Goal: Entertainment & Leisure: Browse casually

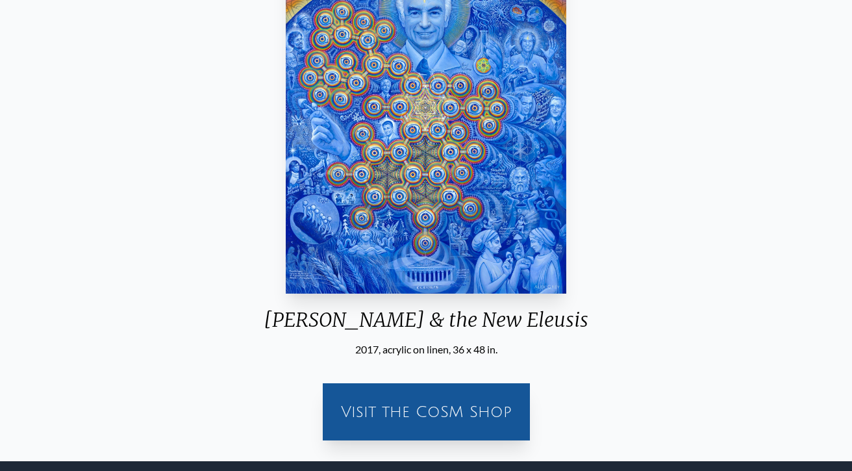
scroll to position [243, 0]
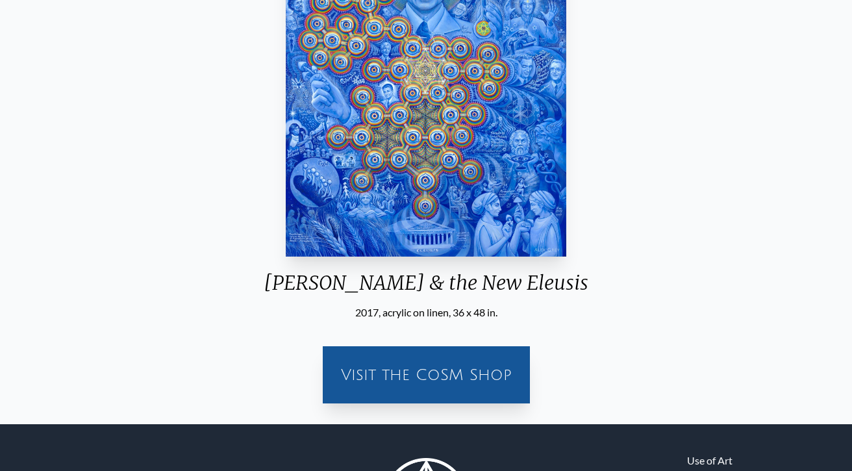
click at [391, 182] on img "8 / 15" at bounding box center [426, 68] width 280 height 377
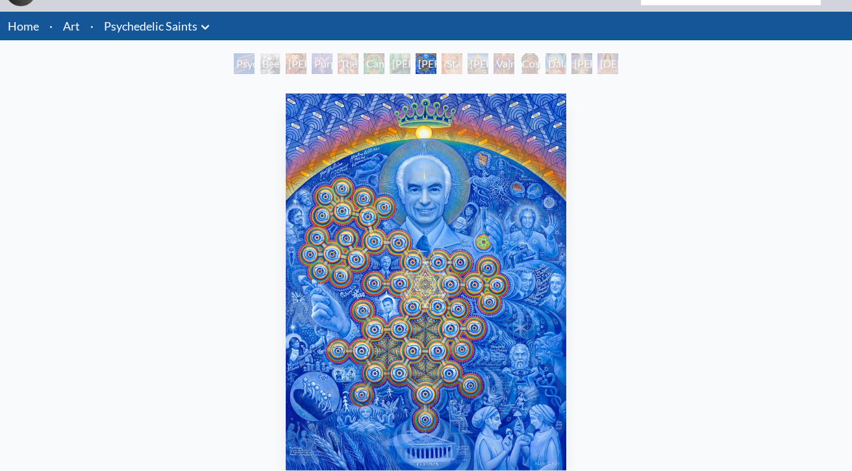
scroll to position [0, 0]
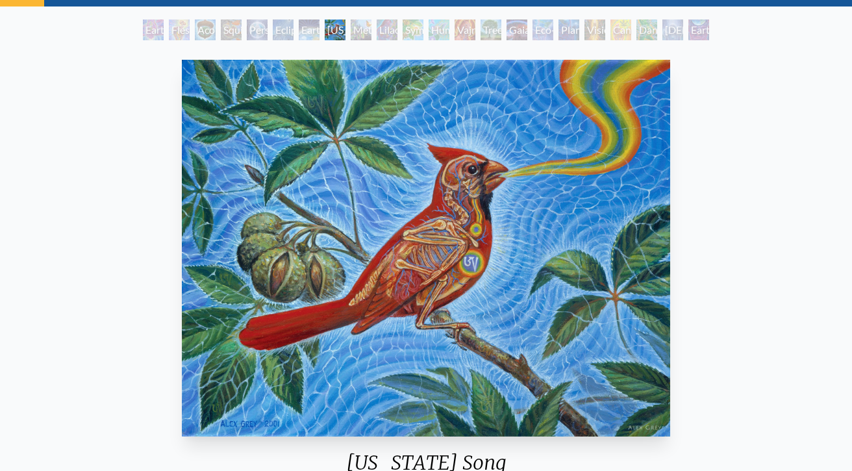
scroll to position [66, 0]
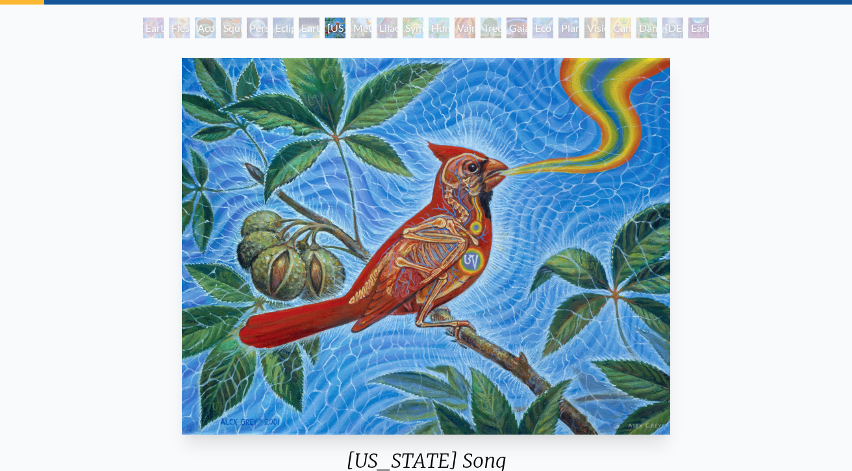
click at [491, 31] on div "Tree & Person" at bounding box center [490, 28] width 21 height 21
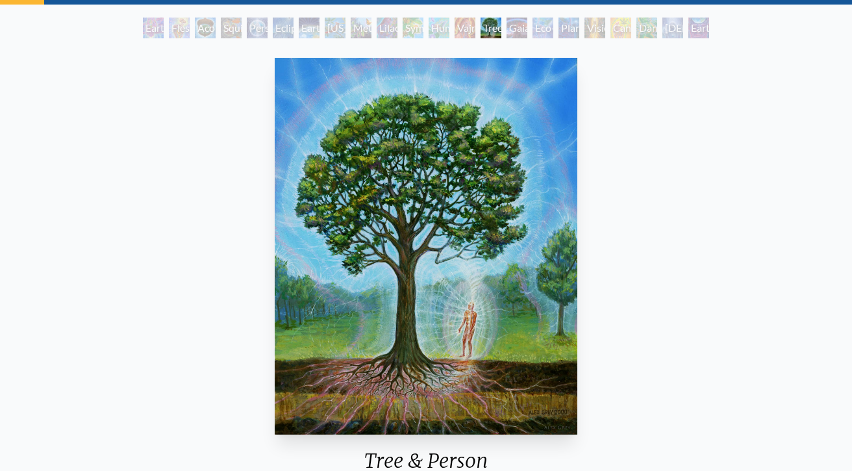
scroll to position [146, 0]
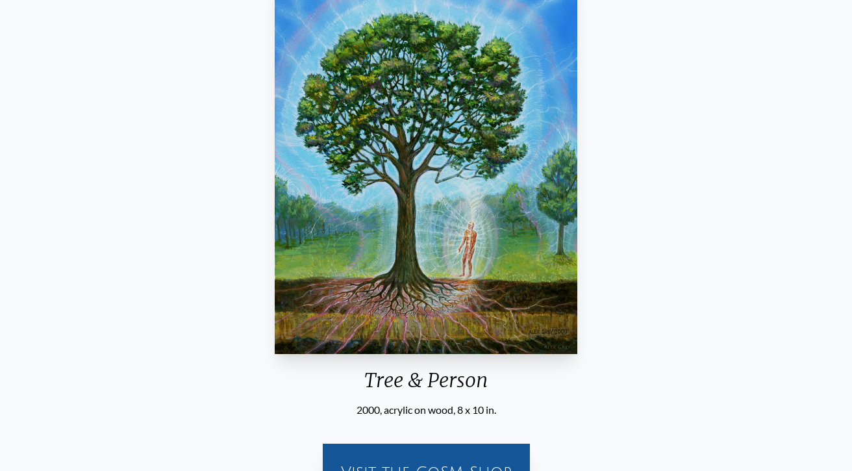
click at [397, 388] on div "Tree & Person" at bounding box center [425, 385] width 313 height 34
click at [397, 377] on div "Tree & Person" at bounding box center [425, 385] width 313 height 34
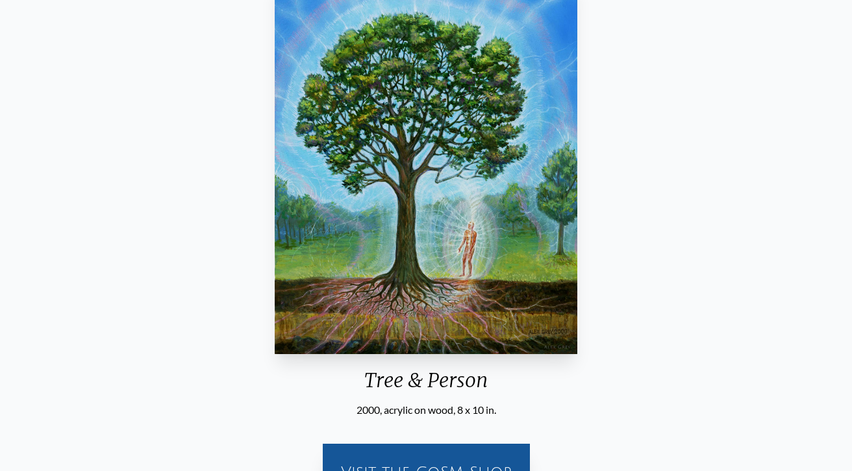
click at [397, 377] on div "Tree & Person" at bounding box center [425, 385] width 313 height 34
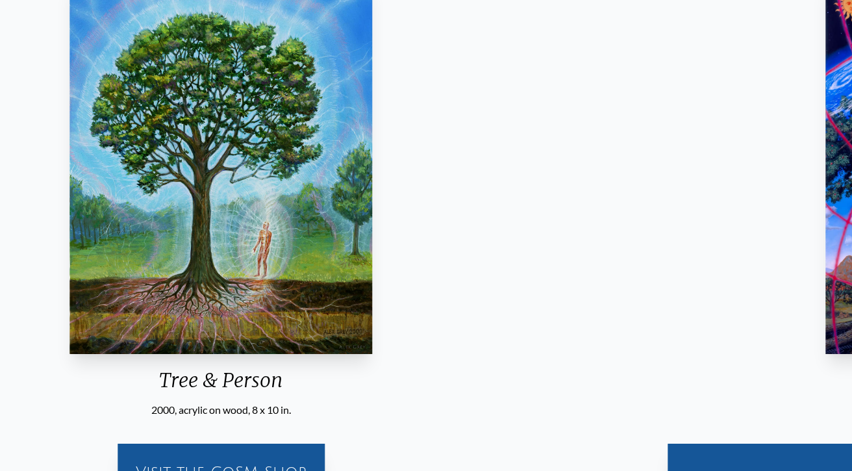
click at [360, 384] on div "Tree & Person" at bounding box center [220, 385] width 313 height 34
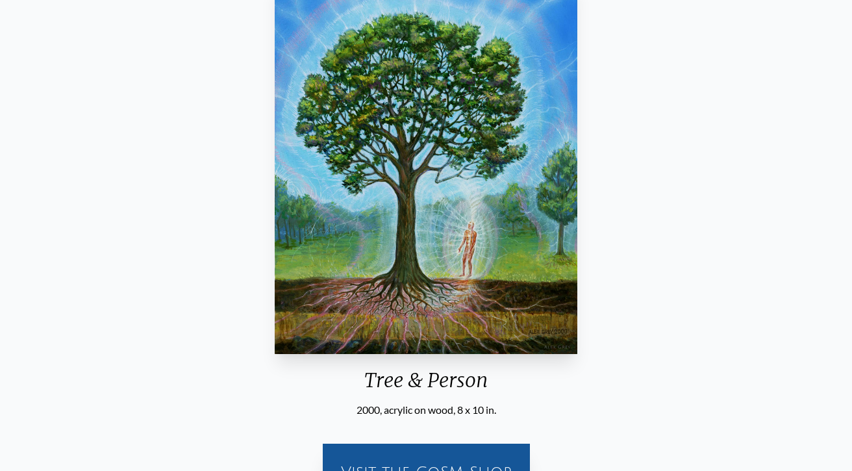
drag, startPoint x: 426, startPoint y: 305, endPoint x: 172, endPoint y: 437, distance: 286.3
click at [175, 436] on div "Tree & Person 2000, acrylic on wood, 8 x 10 in. Visit the CoSM Shop" at bounding box center [425, 241] width 831 height 539
click at [0, 353] on html "Art Writings About" at bounding box center [426, 263] width 852 height 818
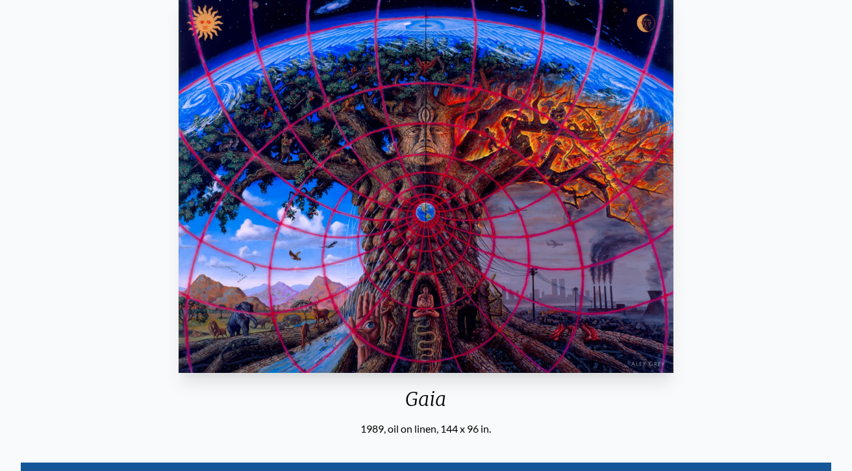
scroll to position [83, 0]
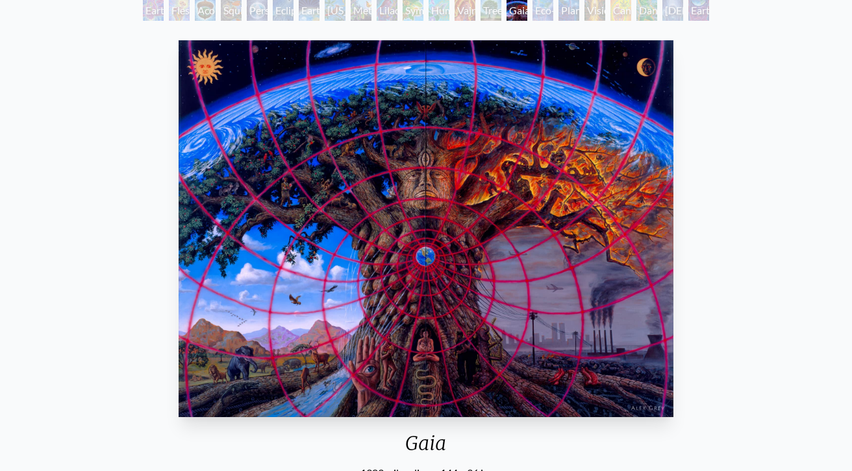
click at [713, 177] on div "Gaia 1989, oil on linen, 144 x 96 in. Visit the CoSM Shop Gaia - Canvas Print" at bounding box center [425, 450] width 831 height 830
click at [389, 17] on div "Lilacs" at bounding box center [387, 10] width 21 height 21
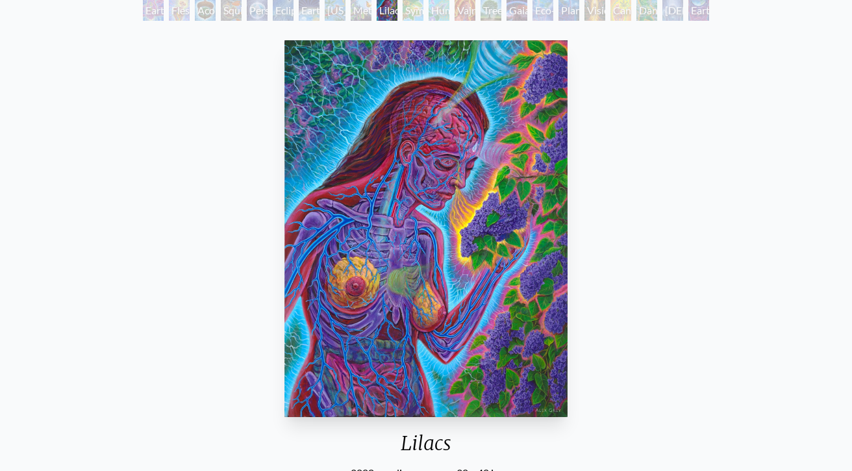
click at [481, 12] on div "Tree & Person" at bounding box center [490, 10] width 21 height 21
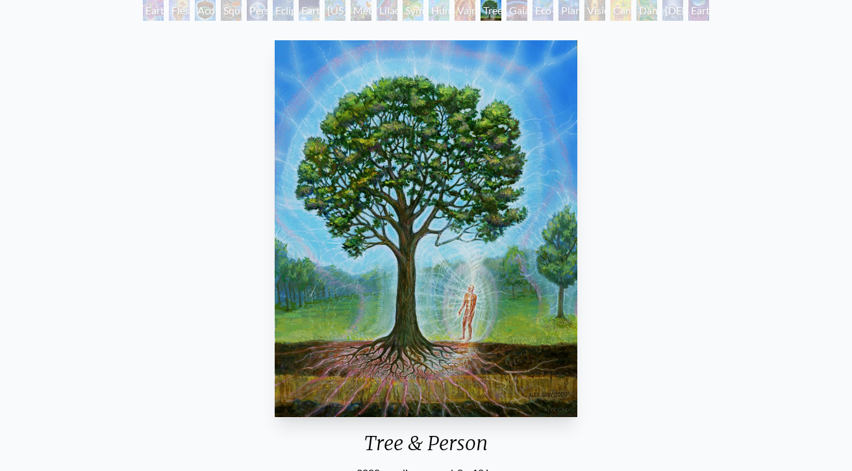
click at [551, 14] on div "Eco-Atlas" at bounding box center [542, 10] width 21 height 21
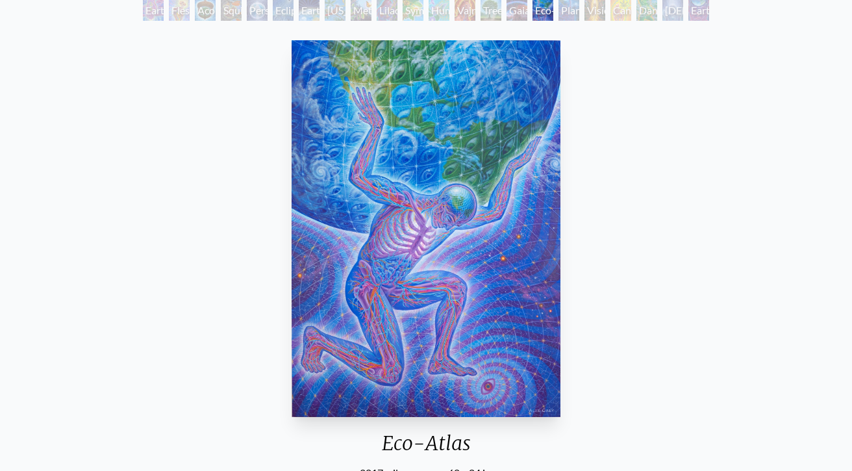
click at [709, 8] on div "Earthmind" at bounding box center [698, 10] width 21 height 21
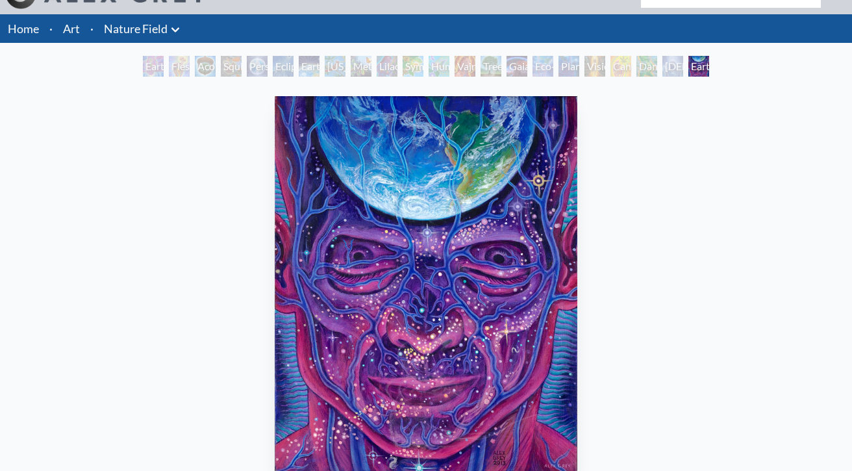
scroll to position [34, 0]
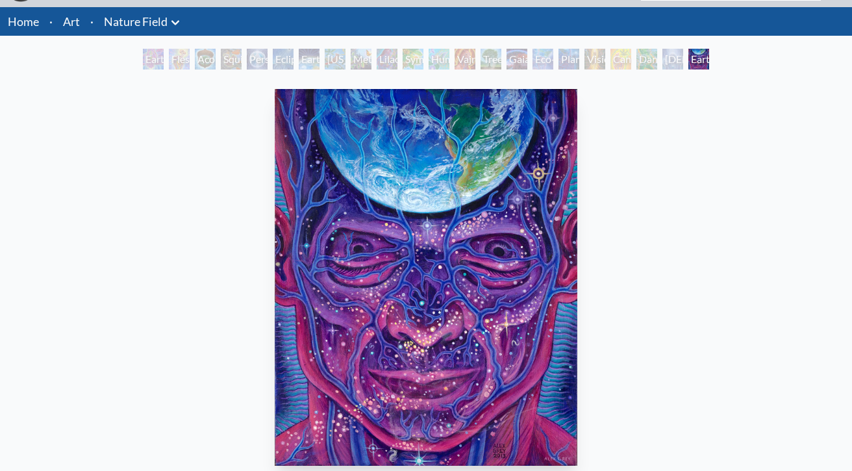
click at [586, 62] on div "Vision Tree" at bounding box center [594, 59] width 21 height 21
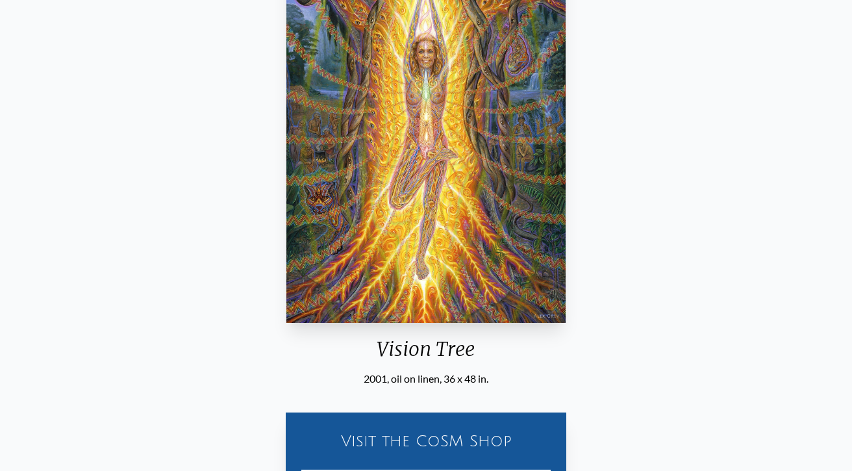
scroll to position [192, 0]
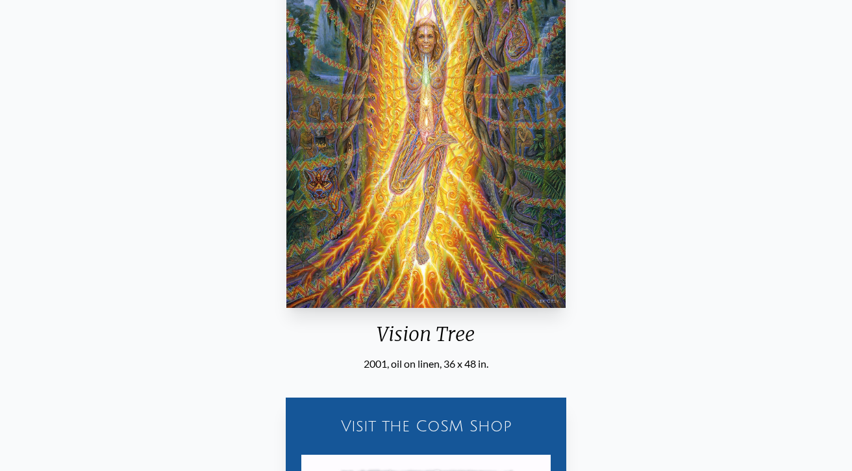
click at [413, 333] on div "Vision Tree" at bounding box center [426, 339] width 290 height 34
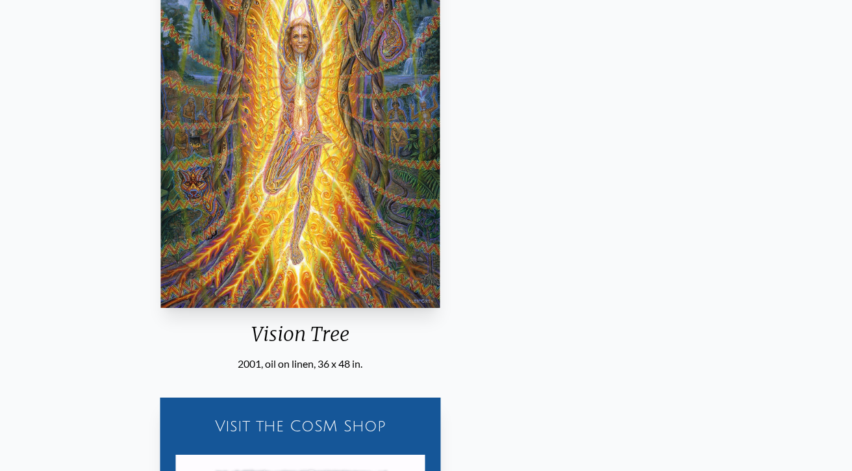
drag, startPoint x: 431, startPoint y: 297, endPoint x: 354, endPoint y: 332, distance: 84.8
click at [354, 332] on div "Vision Tree" at bounding box center [301, 339] width 290 height 34
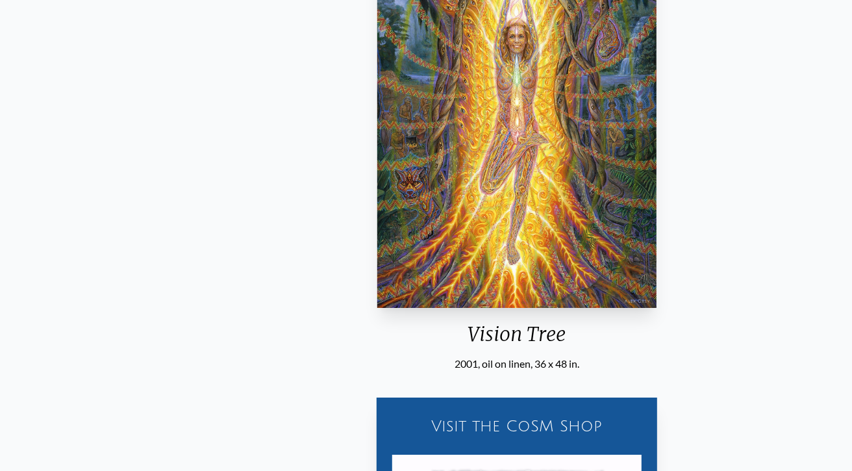
click at [460, 335] on div "Vision Tree" at bounding box center [517, 339] width 290 height 34
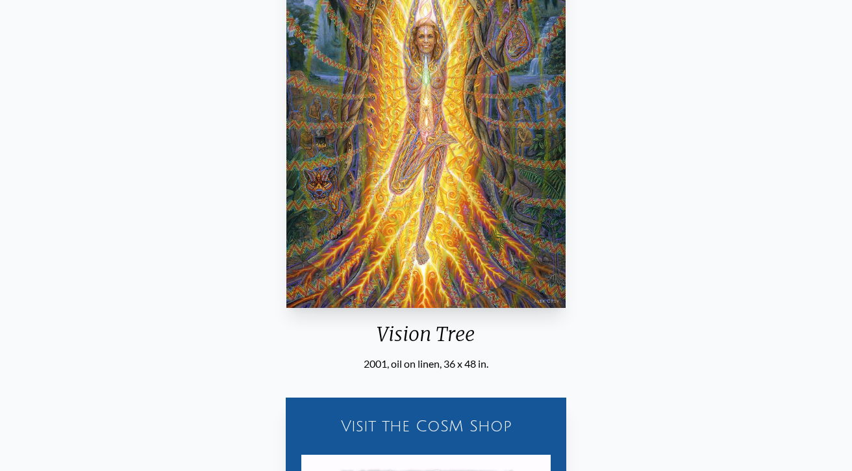
click at [414, 330] on div "Vision Tree" at bounding box center [426, 339] width 290 height 34
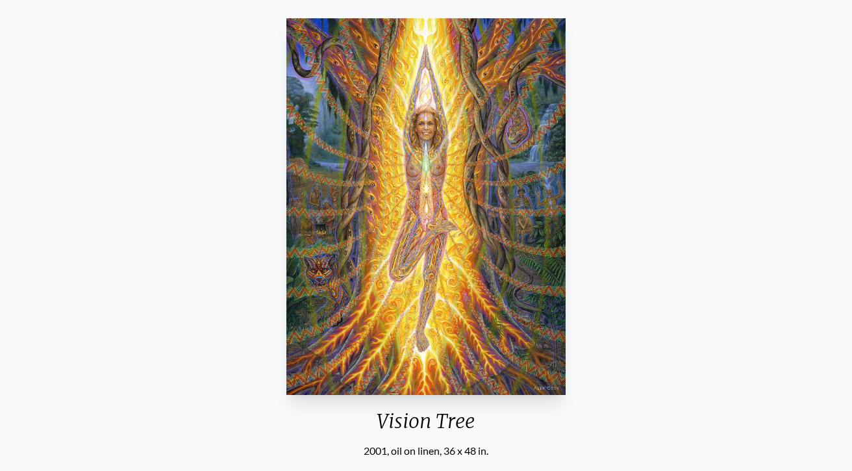
scroll to position [93, 0]
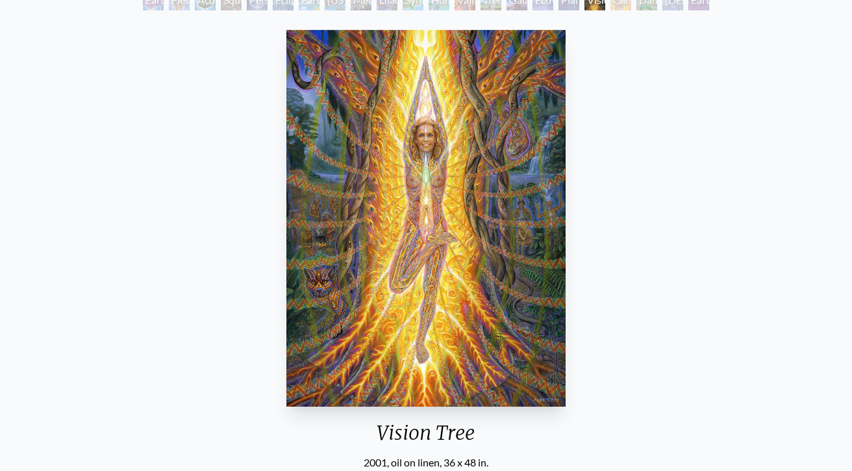
click at [433, 135] on img "18 / 22" at bounding box center [425, 218] width 279 height 377
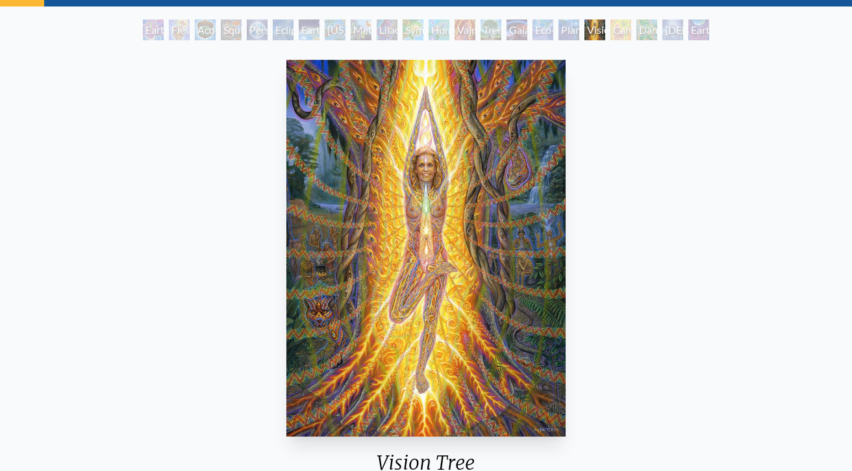
scroll to position [62, 0]
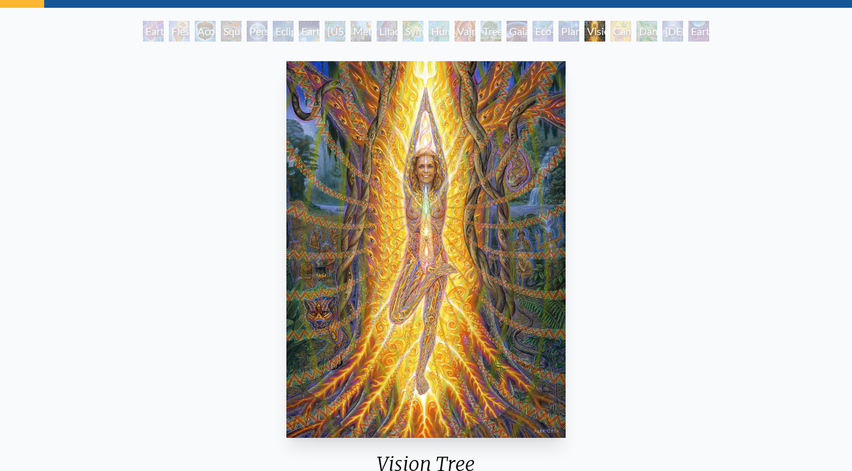
click at [260, 34] on div "Person Planet" at bounding box center [257, 31] width 21 height 21
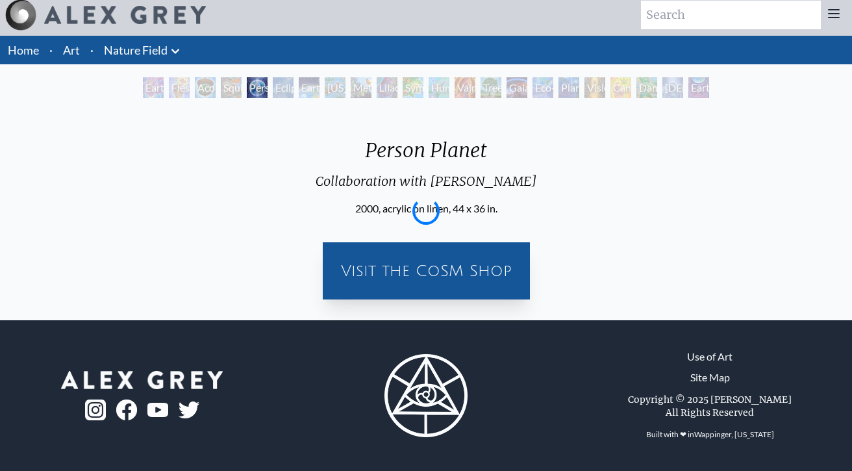
scroll to position [6, 0]
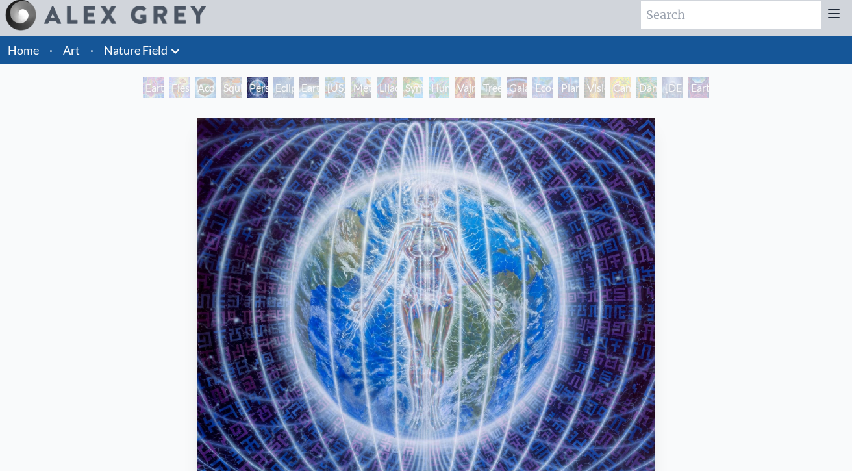
scroll to position [62, 0]
